Goal: Task Accomplishment & Management: Manage account settings

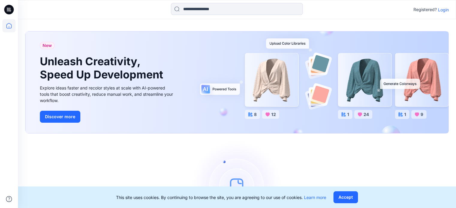
click at [443, 9] on p "Login" at bounding box center [443, 10] width 11 height 6
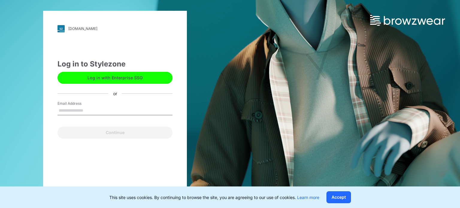
click at [118, 110] on input "Email Address" at bounding box center [115, 110] width 115 height 9
type input "**********"
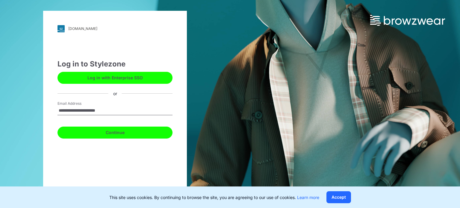
click at [129, 136] on button "Continue" at bounding box center [115, 133] width 115 height 12
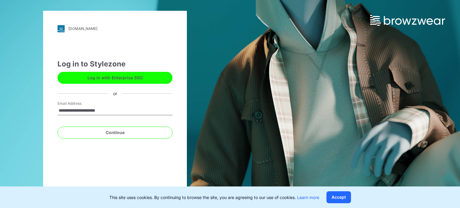
click at [345, 199] on button "Accept" at bounding box center [339, 198] width 25 height 12
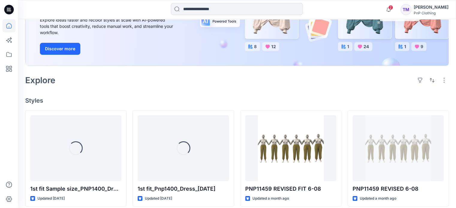
scroll to position [119, 0]
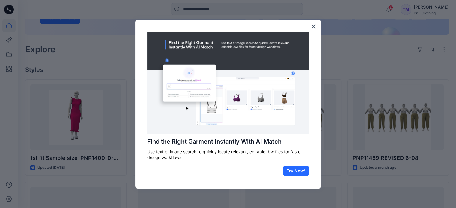
click at [315, 26] on button "×" at bounding box center [314, 27] width 6 height 10
